Goal: Information Seeking & Learning: Learn about a topic

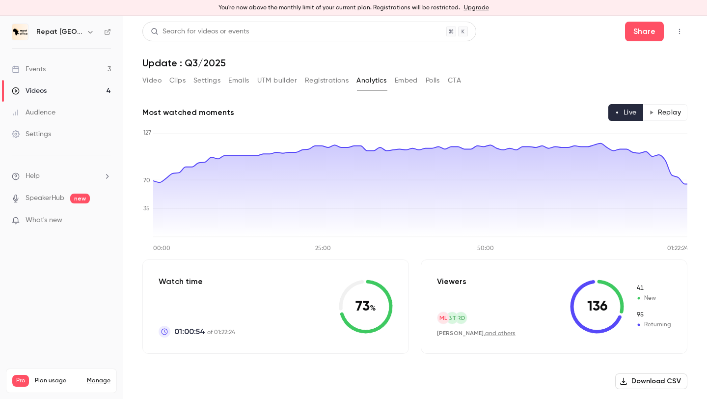
click at [671, 106] on button "Replay" at bounding box center [665, 112] width 45 height 17
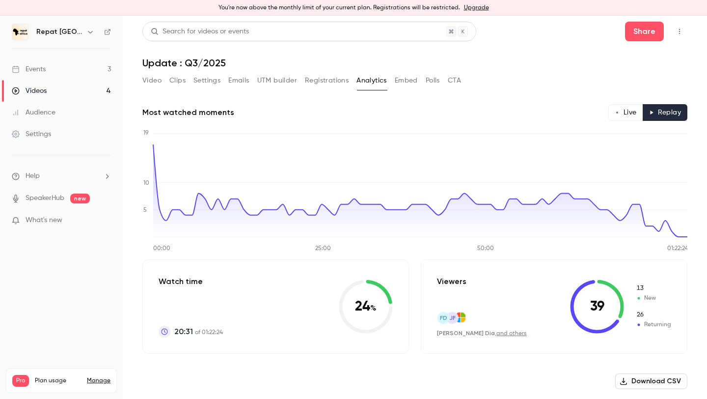
click at [156, 77] on button "Video" at bounding box center [151, 81] width 19 height 16
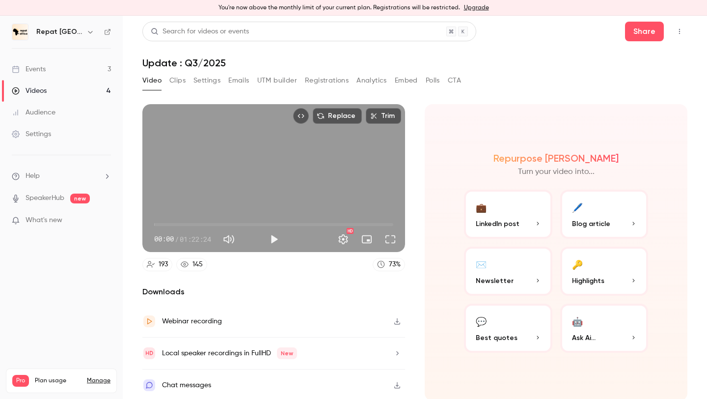
scroll to position [2, 0]
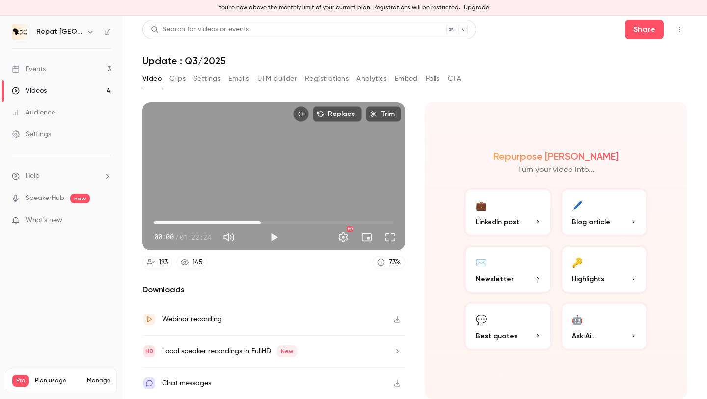
click at [261, 218] on span "36:43" at bounding box center [273, 223] width 239 height 16
type input "******"
click at [302, 220] on span "36:43" at bounding box center [273, 223] width 239 height 16
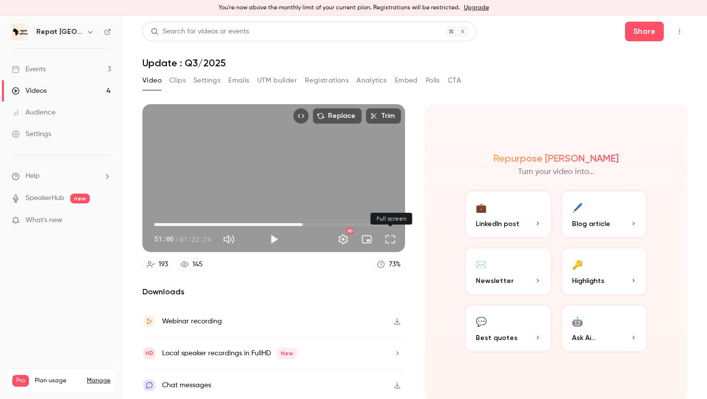
click at [389, 239] on button "Full screen" at bounding box center [390, 239] width 20 height 20
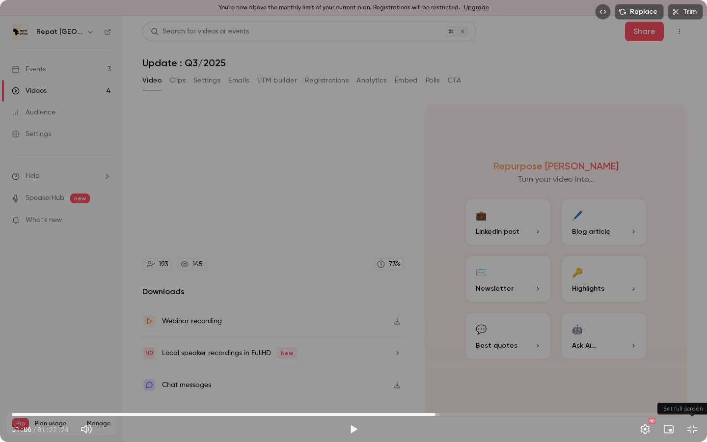
click at [690, 398] on button "Exit full screen" at bounding box center [692, 429] width 20 height 20
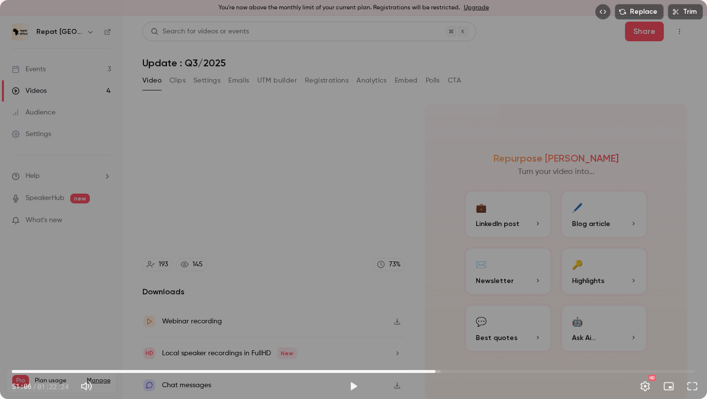
scroll to position [2, 0]
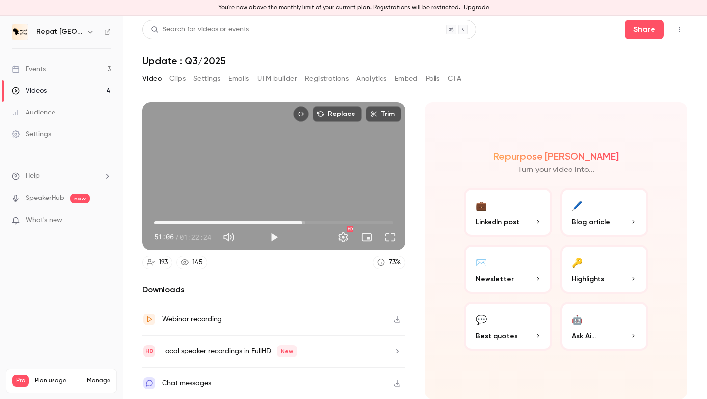
click at [164, 262] on div "193" at bounding box center [163, 262] width 9 height 10
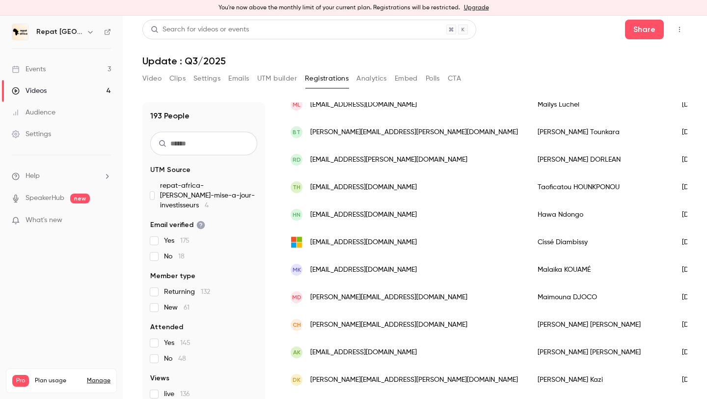
scroll to position [244, 0]
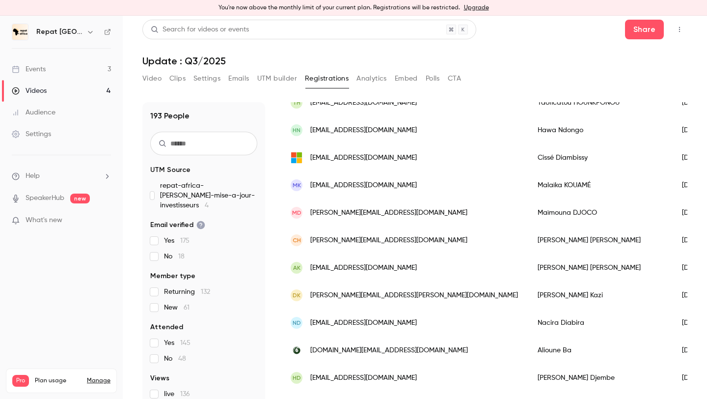
click at [420, 57] on h1 "Update : Q3/2025" at bounding box center [414, 61] width 545 height 12
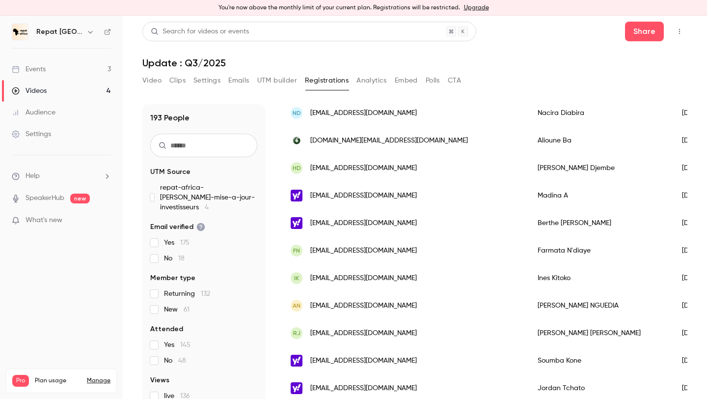
scroll to position [0, 0]
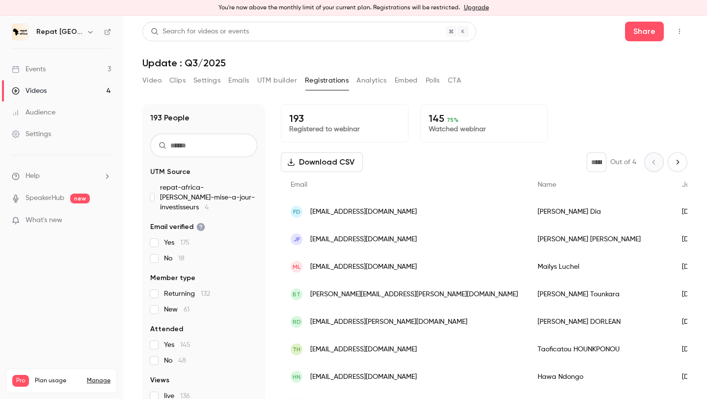
click at [151, 81] on button "Video" at bounding box center [151, 81] width 19 height 16
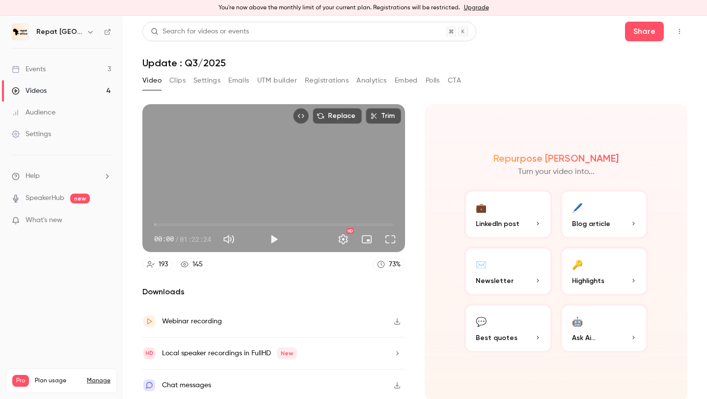
drag, startPoint x: 182, startPoint y: 84, endPoint x: 158, endPoint y: 97, distance: 26.8
click at [158, 97] on section "Video Clips Settings Emails UTM builder Registrations Analytics Embed Polls CTA…" at bounding box center [414, 233] width 545 height 320
click at [149, 73] on button "Video" at bounding box center [151, 81] width 19 height 16
click at [233, 74] on button "Emails" at bounding box center [238, 81] width 21 height 16
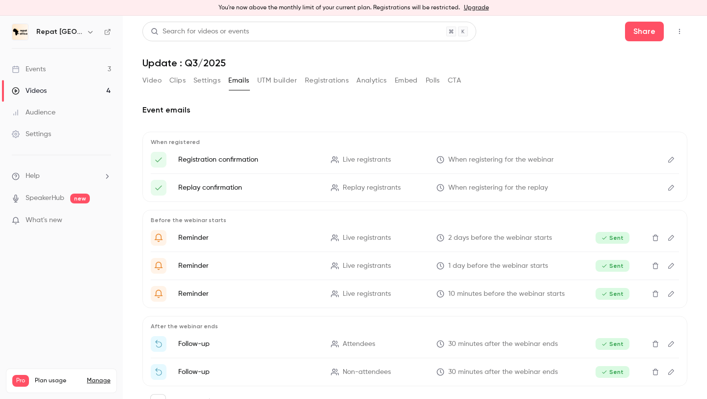
click at [325, 78] on button "Registrations" at bounding box center [327, 81] width 44 height 16
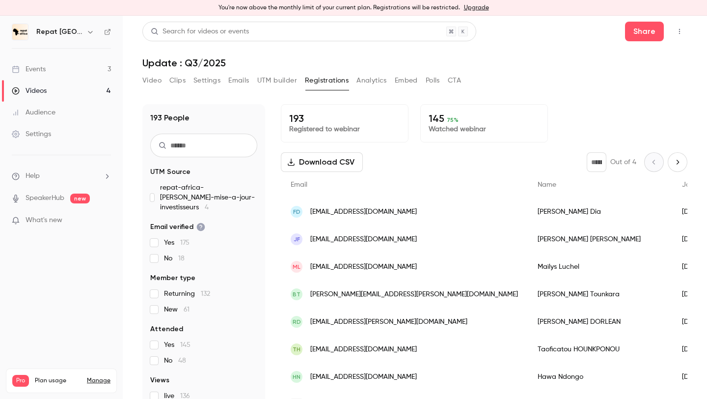
click at [221, 145] on input "text" at bounding box center [203, 146] width 107 height 24
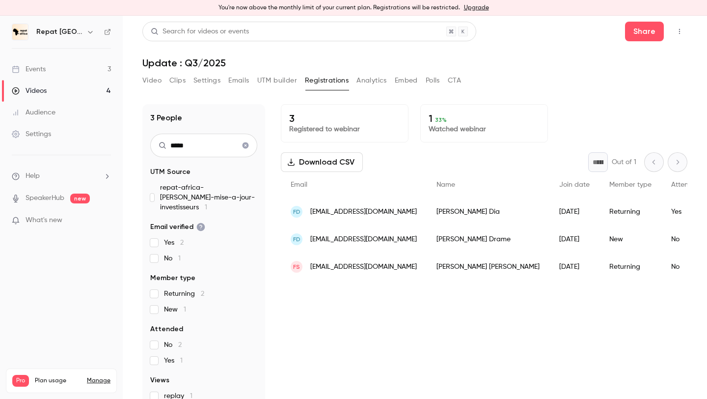
type input "*****"
click at [39, 217] on span "What's new" at bounding box center [44, 220] width 37 height 10
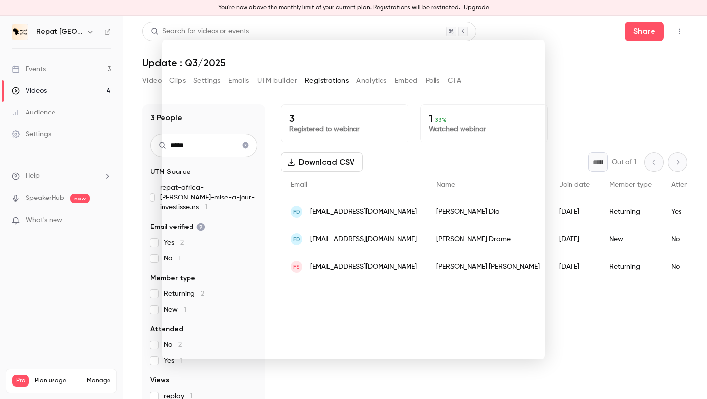
click at [654, 37] on div at bounding box center [353, 199] width 707 height 399
